Goal: Task Accomplishment & Management: Manage account settings

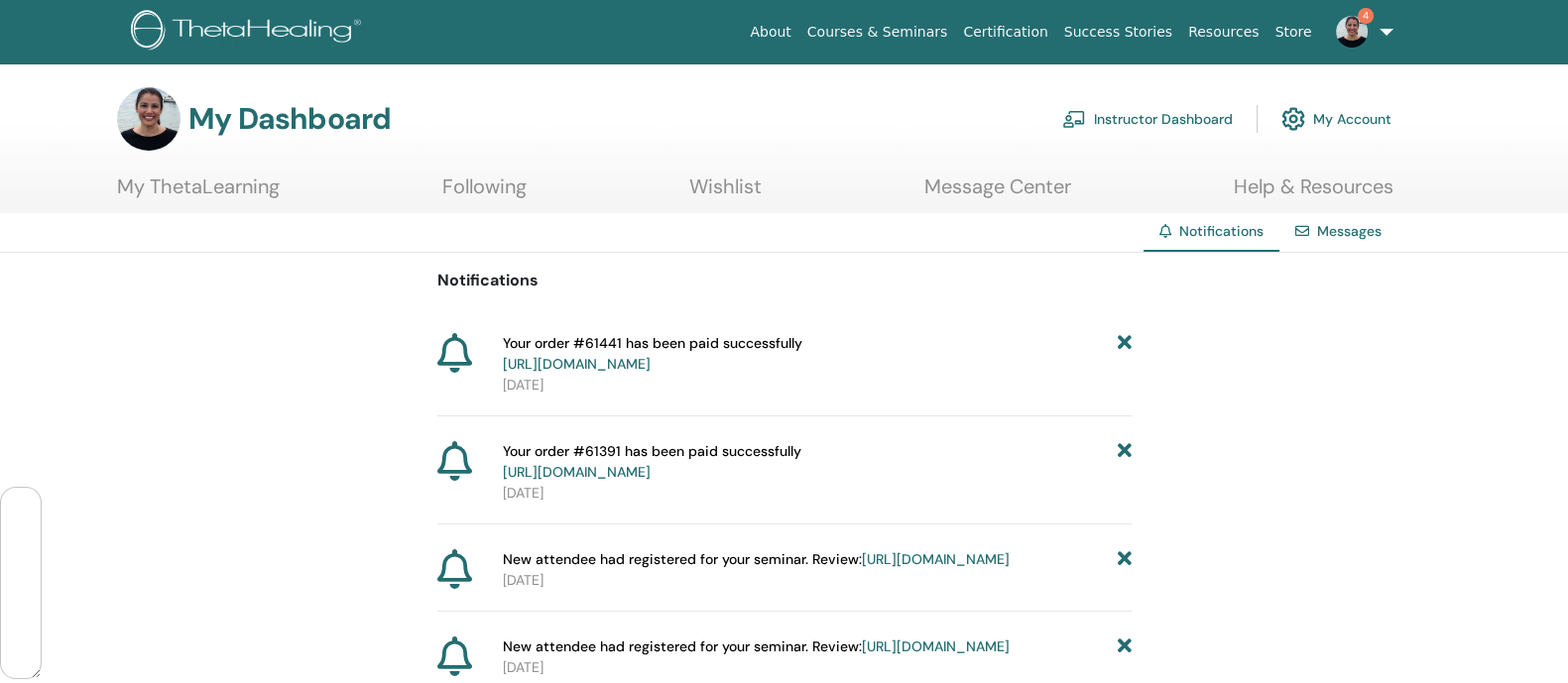
scroll to position [116996, 0]
click at [1166, 116] on link "Instructor Dashboard" at bounding box center [1147, 119] width 171 height 44
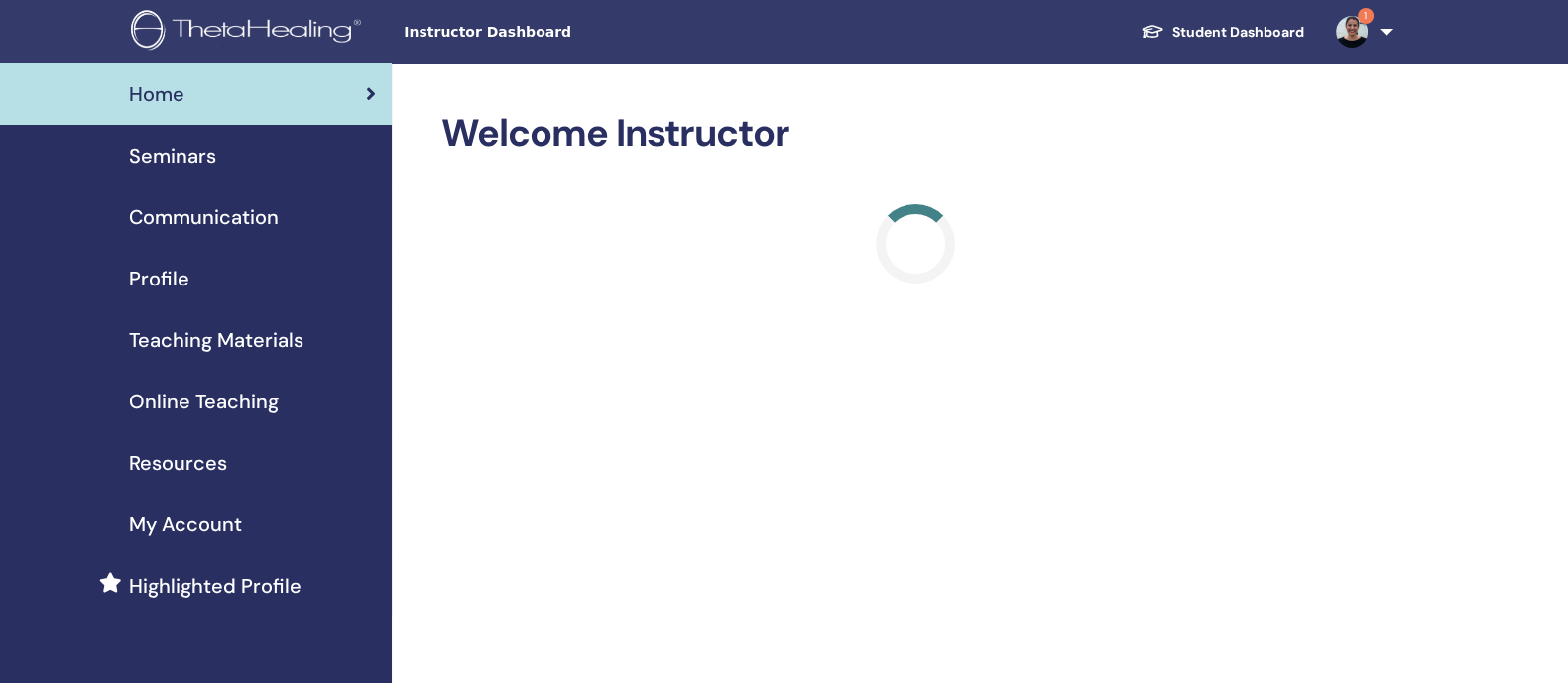
scroll to position [116996, 0]
click at [163, 162] on span "Seminars" at bounding box center [173, 156] width 87 height 30
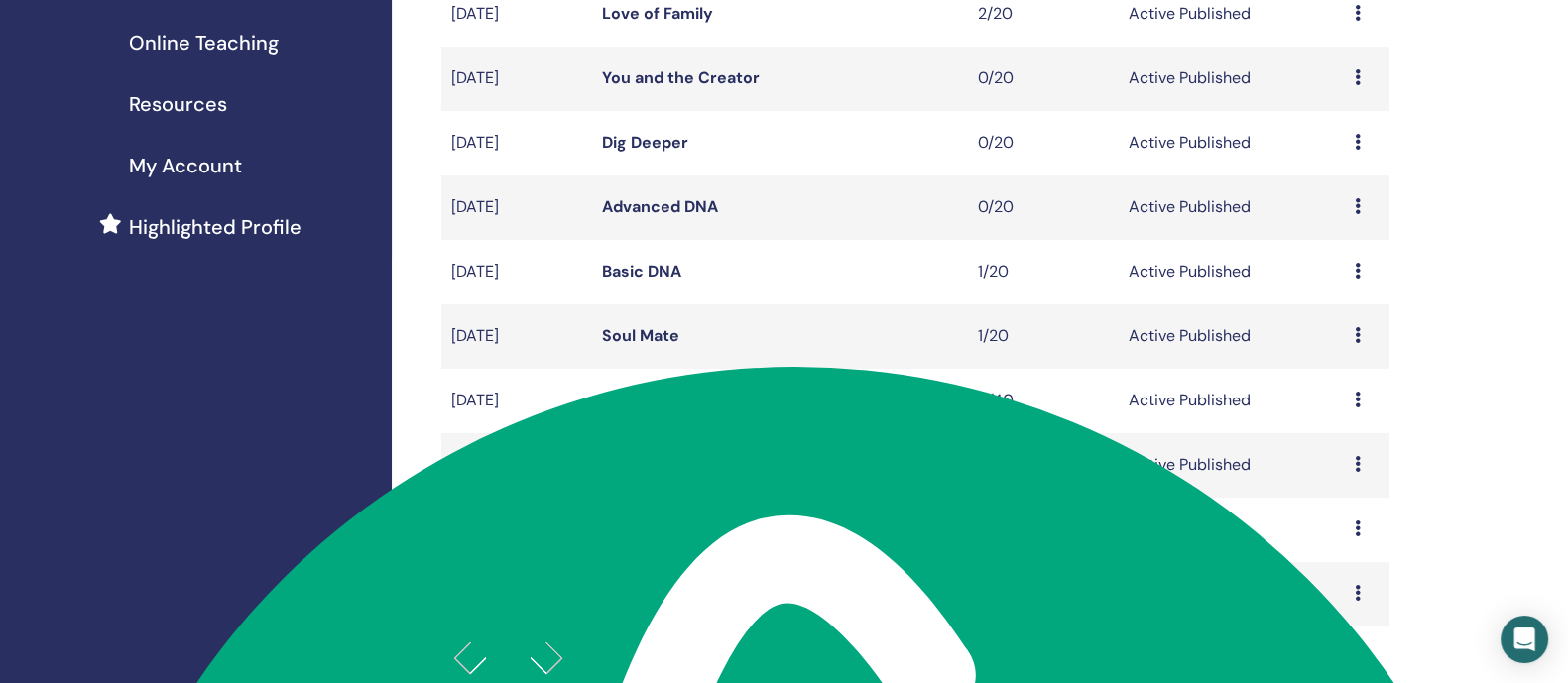
scroll to position [376, 0]
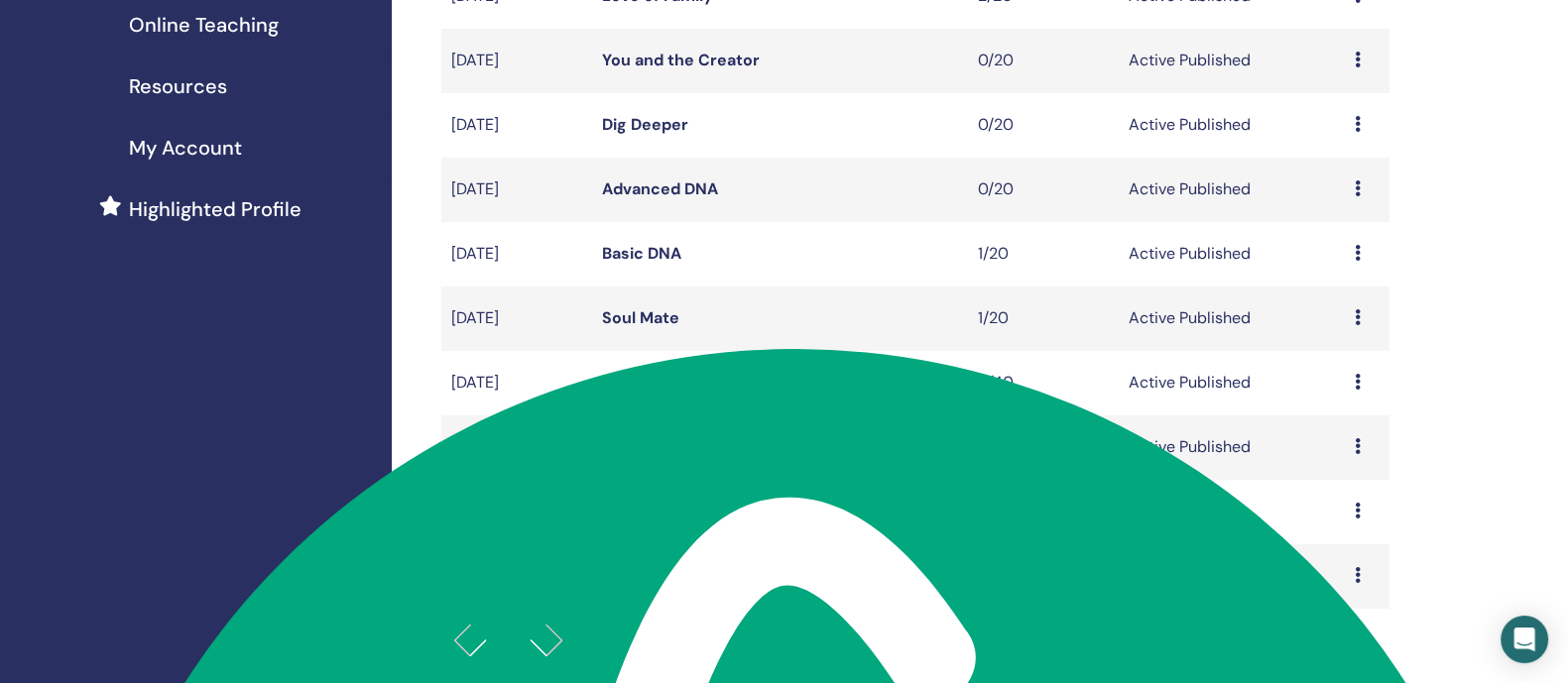
click at [1354, 261] on icon at bounding box center [1356, 253] width 6 height 16
click at [1332, 288] on link "Preview" at bounding box center [1321, 288] width 57 height 21
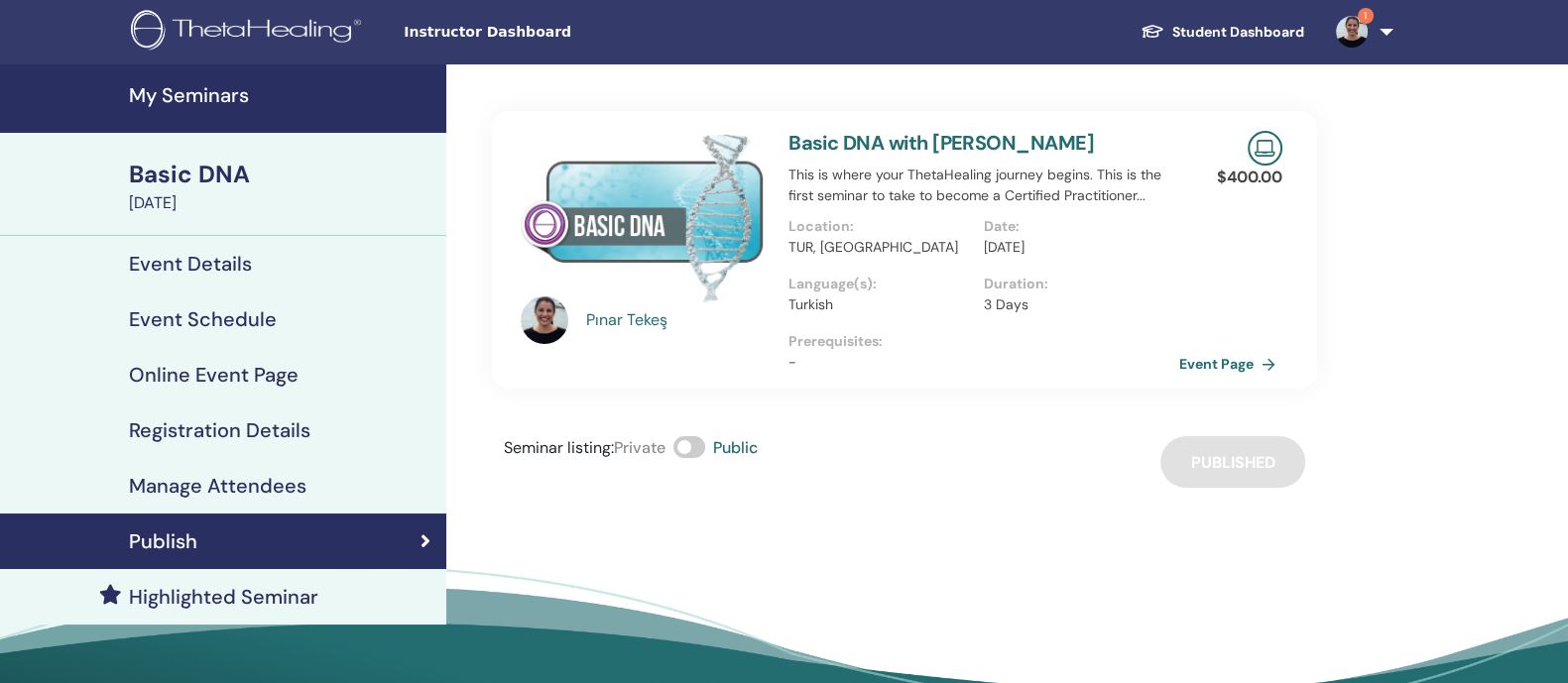
scroll to position [116996, 0]
click at [185, 480] on h4 "Manage Attendees" at bounding box center [217, 485] width 178 height 24
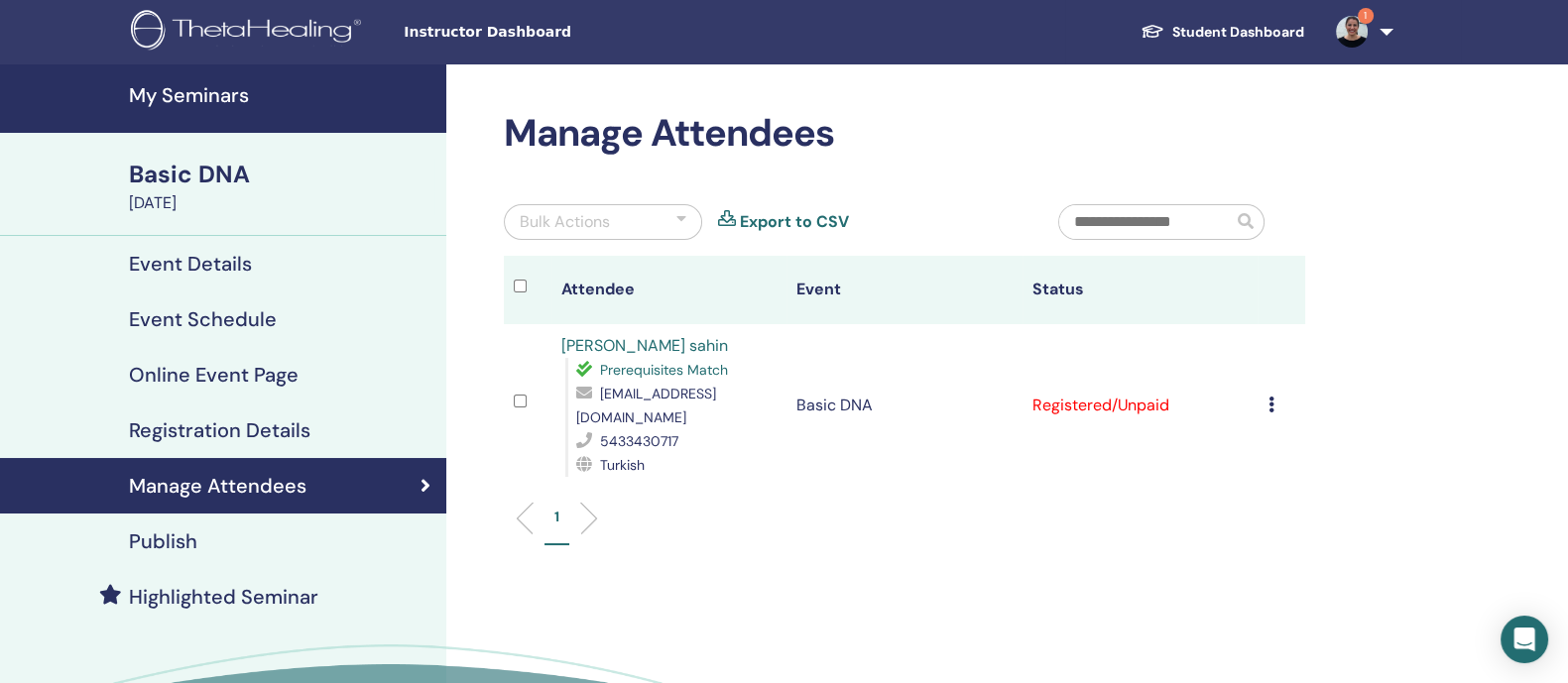
click at [204, 86] on h4 "My Seminars" at bounding box center [282, 95] width 306 height 24
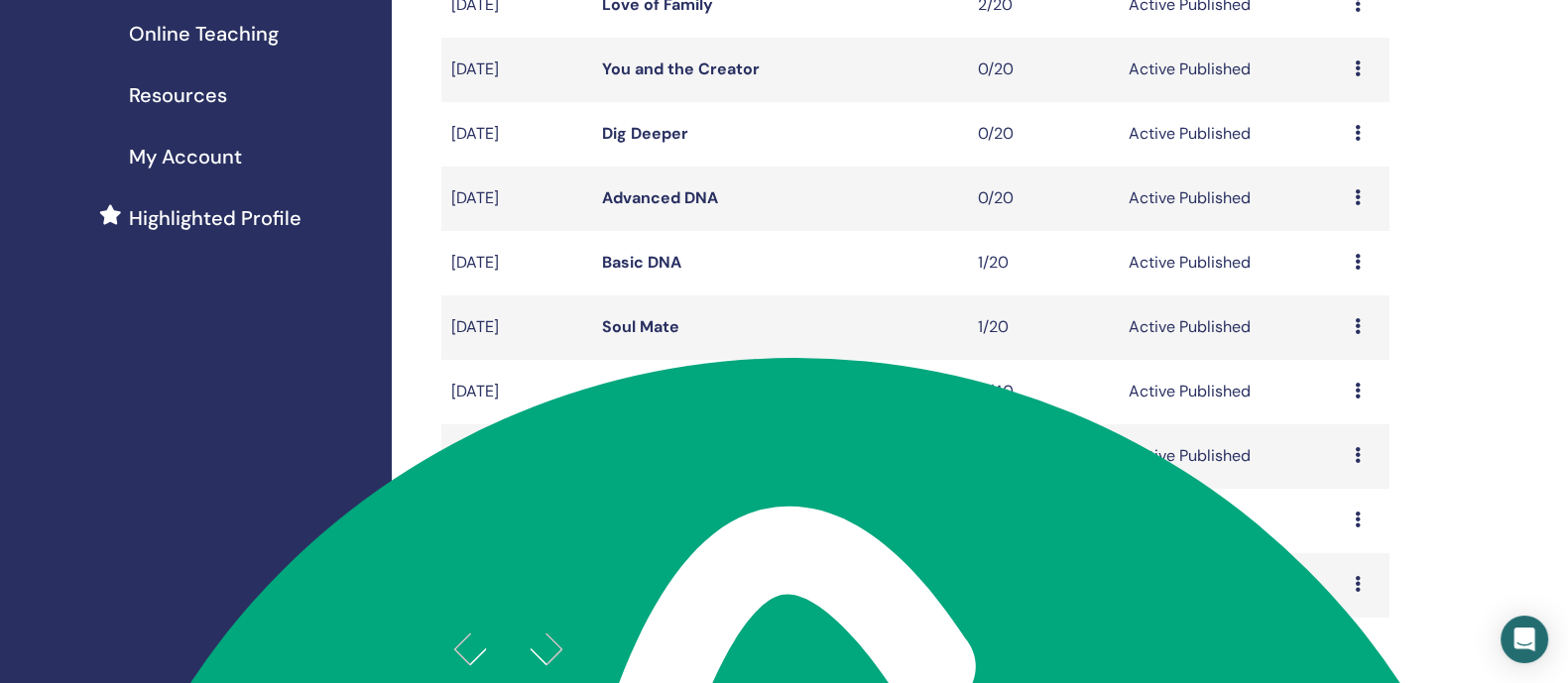
scroll to position [371, 0]
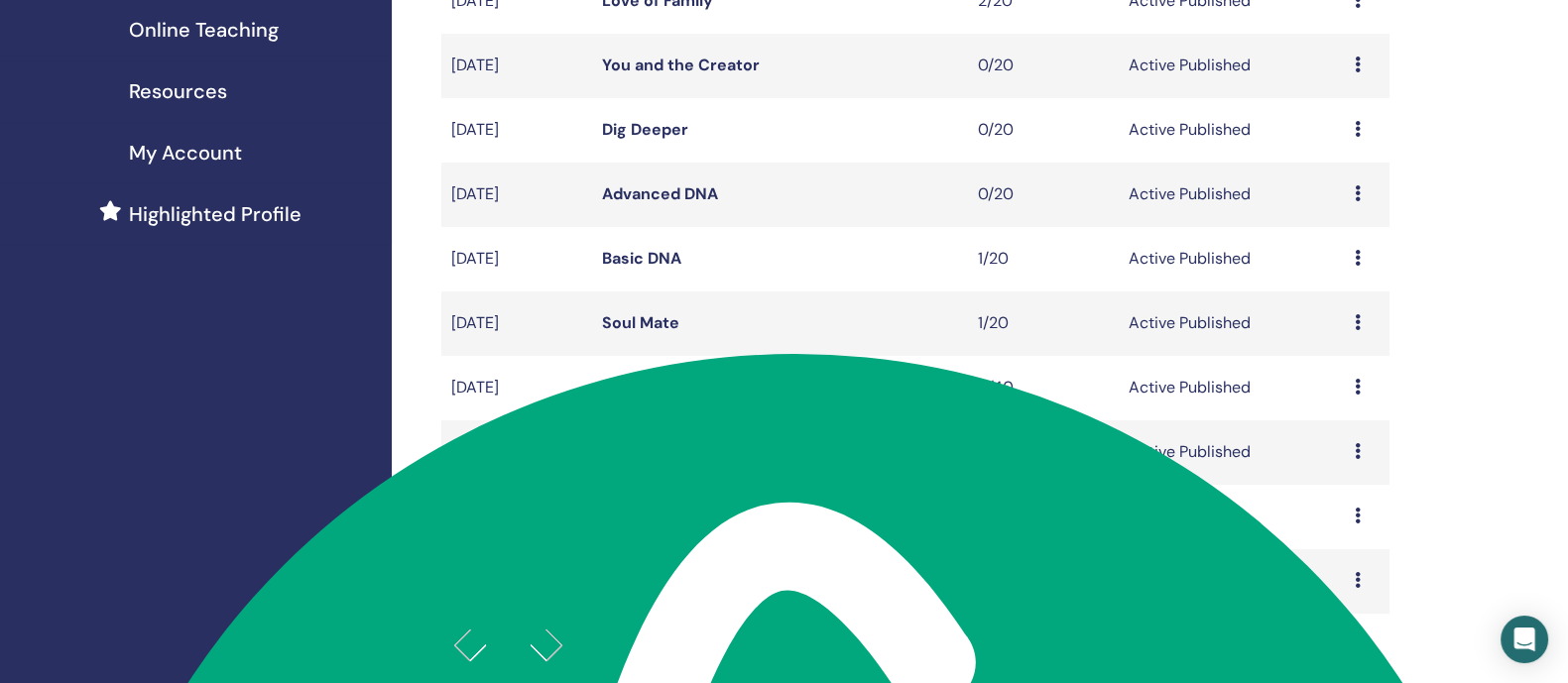
click at [1357, 459] on icon at bounding box center [1356, 451] width 6 height 16
click at [1339, 556] on link "Attendees" at bounding box center [1335, 552] width 75 height 21
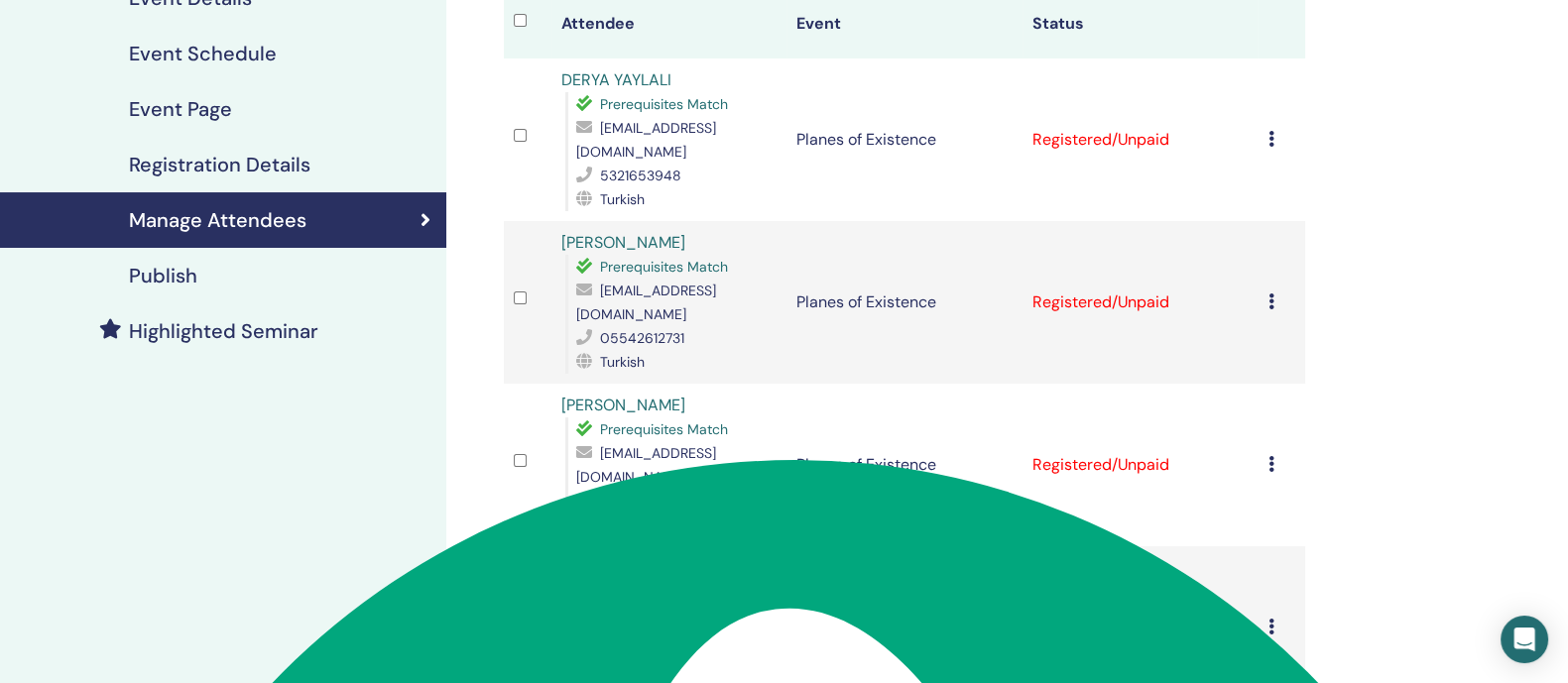
scroll to position [283, 0]
